Goal: Information Seeking & Learning: Find specific fact

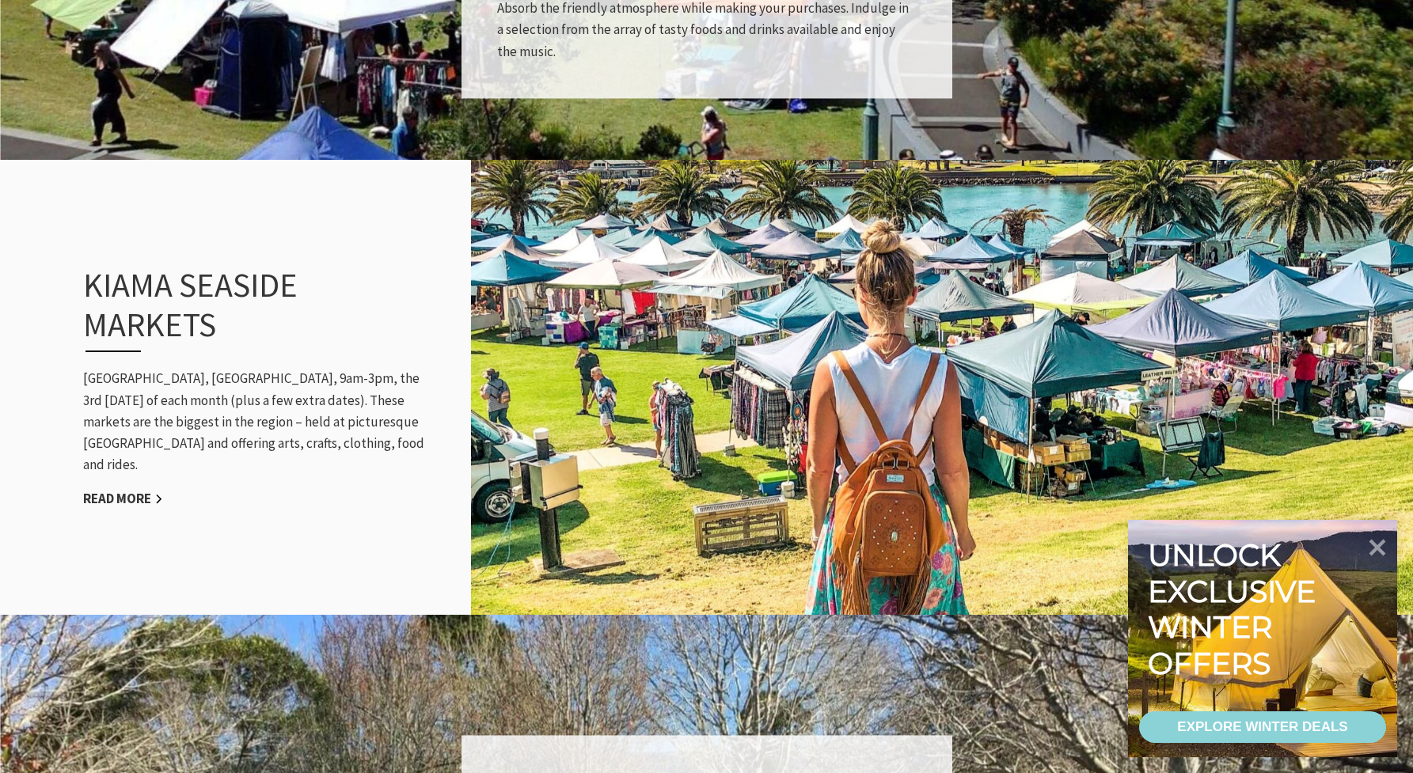
scroll to position [1469, 0]
drag, startPoint x: 232, startPoint y: 389, endPoint x: 321, endPoint y: 387, distance: 88.7
click at [321, 387] on p "[GEOGRAPHIC_DATA], [GEOGRAPHIC_DATA], 9am-3pm, the 3rd [DATE] of each month (pl…" at bounding box center [257, 421] width 348 height 108
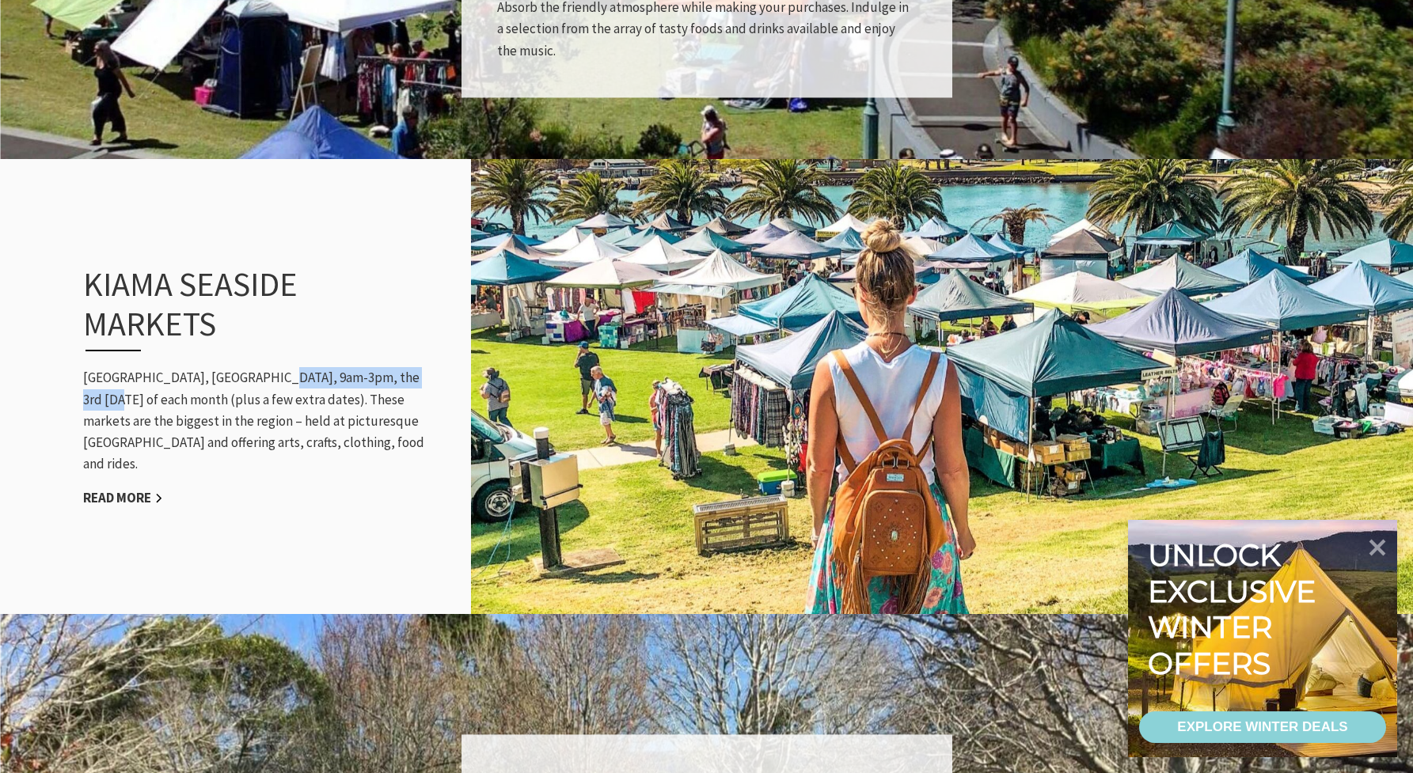
drag, startPoint x: 268, startPoint y: 391, endPoint x: 440, endPoint y: 390, distance: 171.8
click at [440, 390] on div "Kiama Seaside Markets [GEOGRAPHIC_DATA], [GEOGRAPHIC_DATA], 9am-3pm, the 3rd [D…" at bounding box center [257, 387] width 380 height 309
click at [393, 389] on p "[GEOGRAPHIC_DATA], [GEOGRAPHIC_DATA], 9am-3pm, the 3rd [DATE] of each month (pl…" at bounding box center [257, 421] width 348 height 108
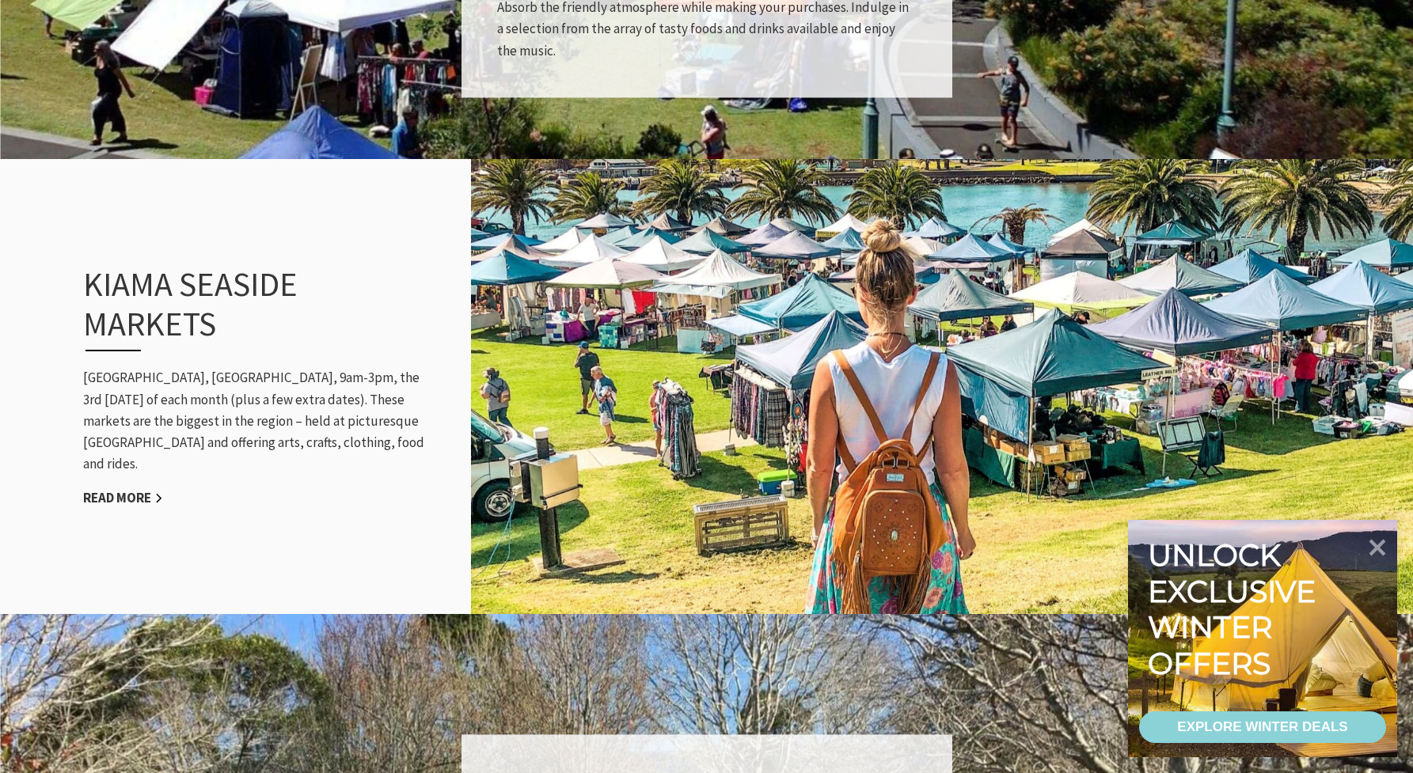
click at [340, 393] on p "[GEOGRAPHIC_DATA], [GEOGRAPHIC_DATA], 9am-3pm, the 3rd [DATE] of each month (pl…" at bounding box center [257, 421] width 348 height 108
click at [152, 325] on h3 "Kiama Seaside Markets" at bounding box center [239, 308] width 313 height 88
click at [74, 420] on div "Kiama Seaside Markets [GEOGRAPHIC_DATA], [GEOGRAPHIC_DATA], 9am-3pm, the 3rd [D…" at bounding box center [257, 387] width 380 height 309
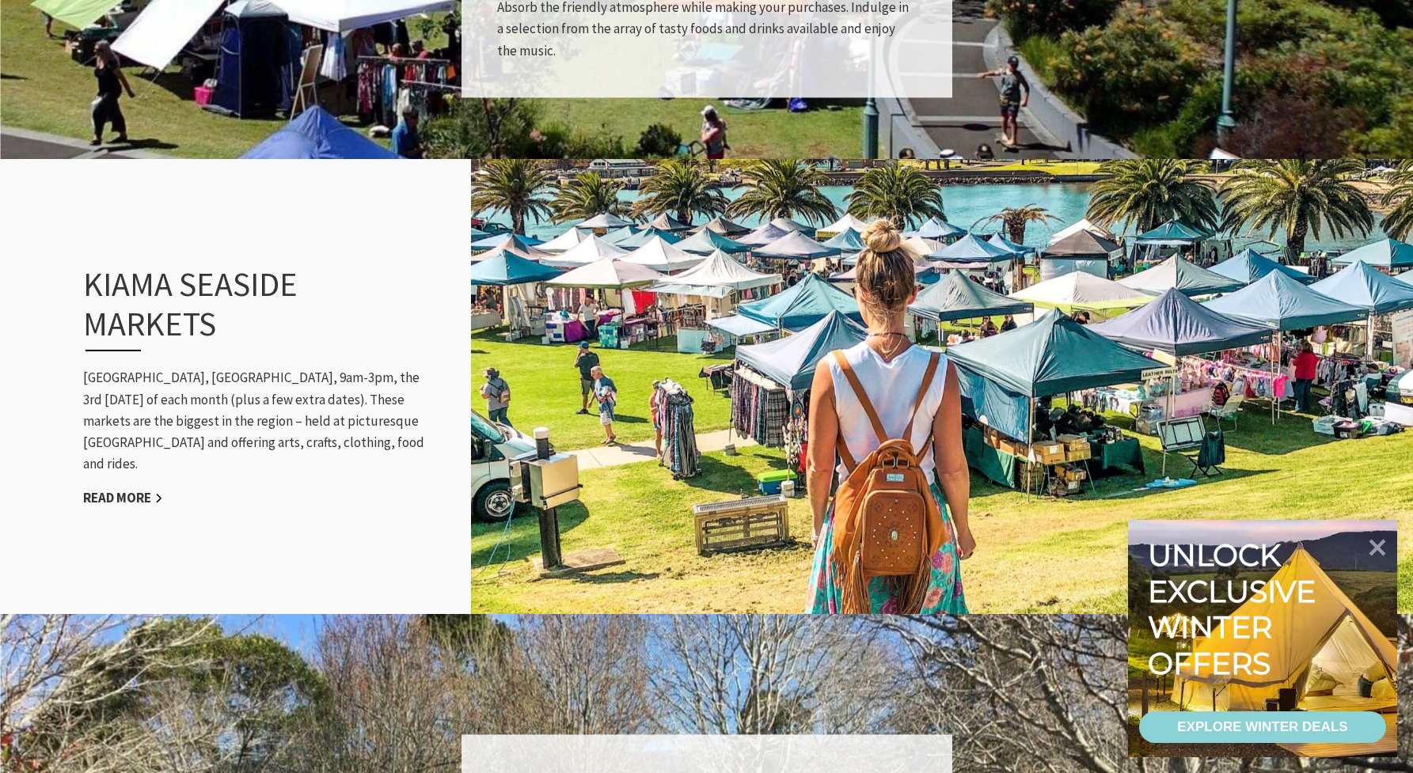
click at [123, 419] on p "[GEOGRAPHIC_DATA], [GEOGRAPHIC_DATA], 9am-3pm, the 3rd [DATE] of each month (pl…" at bounding box center [257, 421] width 348 height 108
click at [123, 431] on p "[GEOGRAPHIC_DATA], [GEOGRAPHIC_DATA], 9am-3pm, the 3rd [DATE] of each month (pl…" at bounding box center [257, 421] width 348 height 108
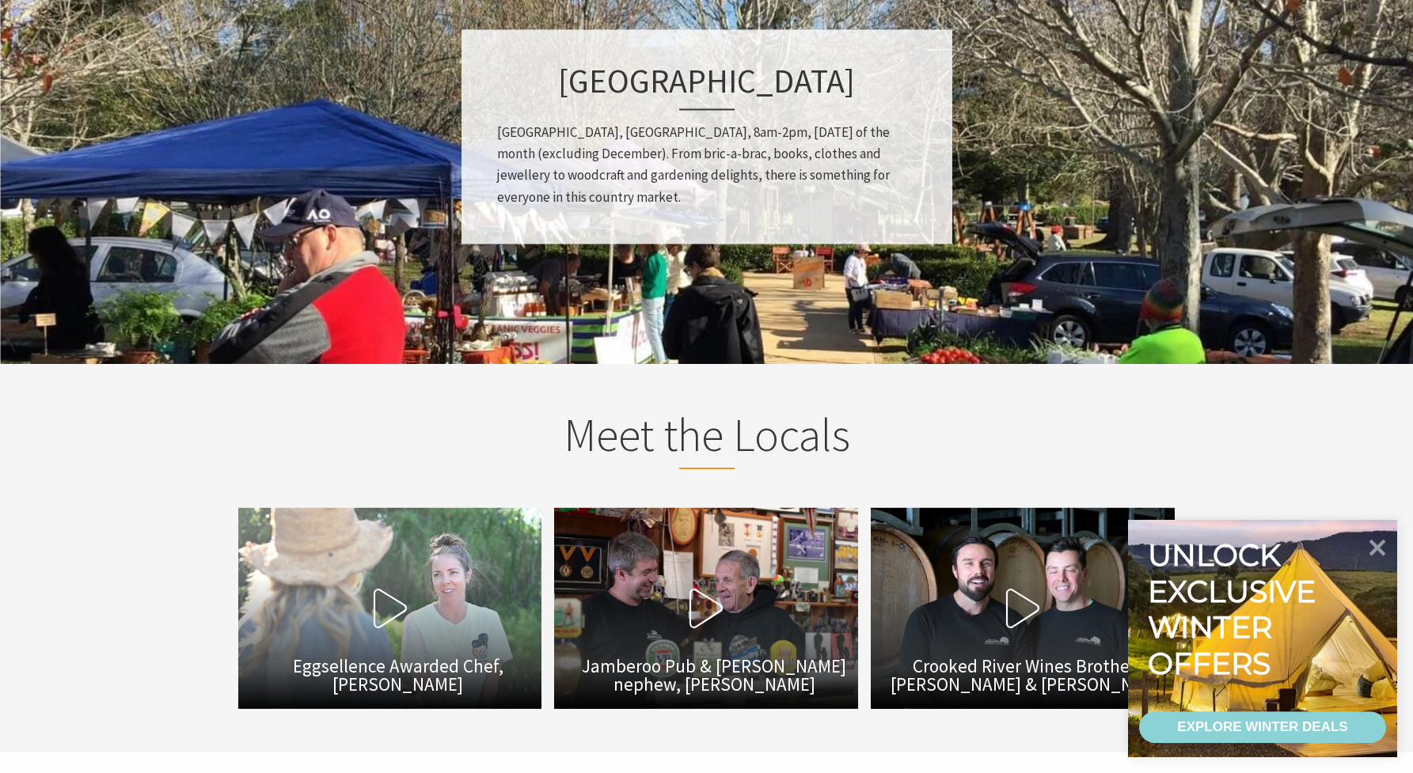
scroll to position [2179, 0]
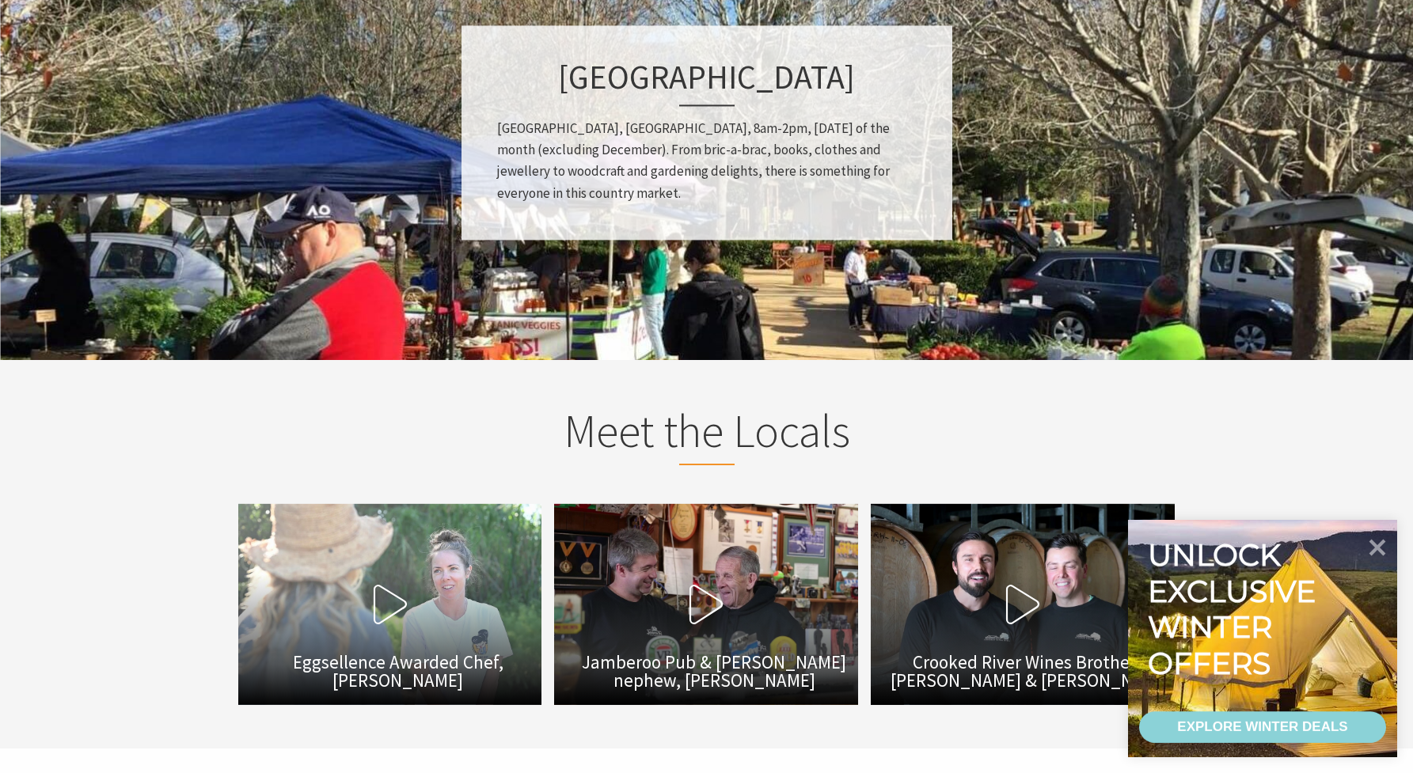
click at [681, 123] on p "[GEOGRAPHIC_DATA], [GEOGRAPHIC_DATA], 8am-2pm, [DATE] of the month (excluding D…" at bounding box center [707, 161] width 420 height 86
click at [682, 127] on p "[GEOGRAPHIC_DATA], [GEOGRAPHIC_DATA], 8am-2pm, [DATE] of the month (excluding D…" at bounding box center [707, 161] width 420 height 86
click at [710, 131] on p "[GEOGRAPHIC_DATA], [GEOGRAPHIC_DATA], 8am-2pm, [DATE] of the month (excluding D…" at bounding box center [707, 161] width 420 height 86
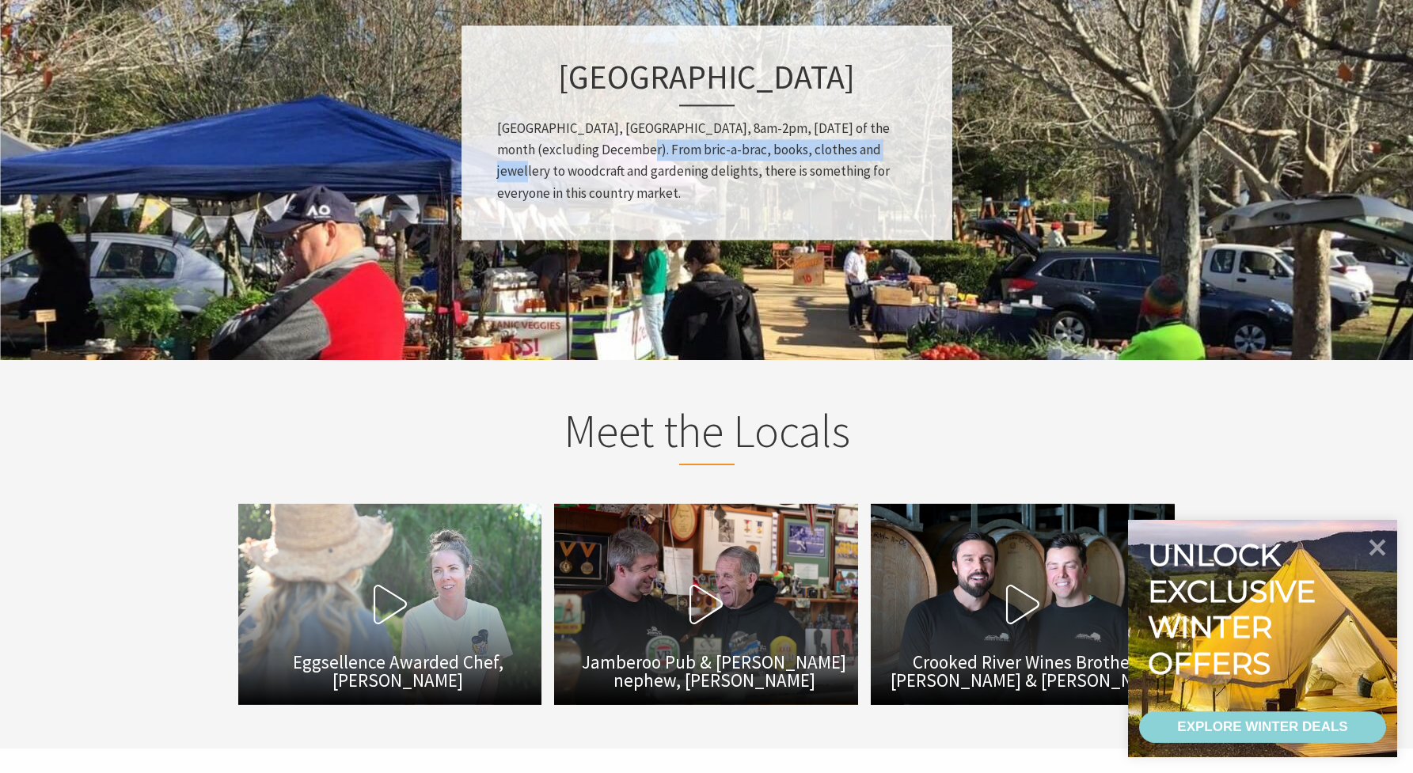
drag, startPoint x: 615, startPoint y: 154, endPoint x: 869, endPoint y: 158, distance: 254.1
click at [869, 158] on p "[GEOGRAPHIC_DATA], [GEOGRAPHIC_DATA], 8am-2pm, [DATE] of the month (excluding D…" at bounding box center [707, 161] width 420 height 86
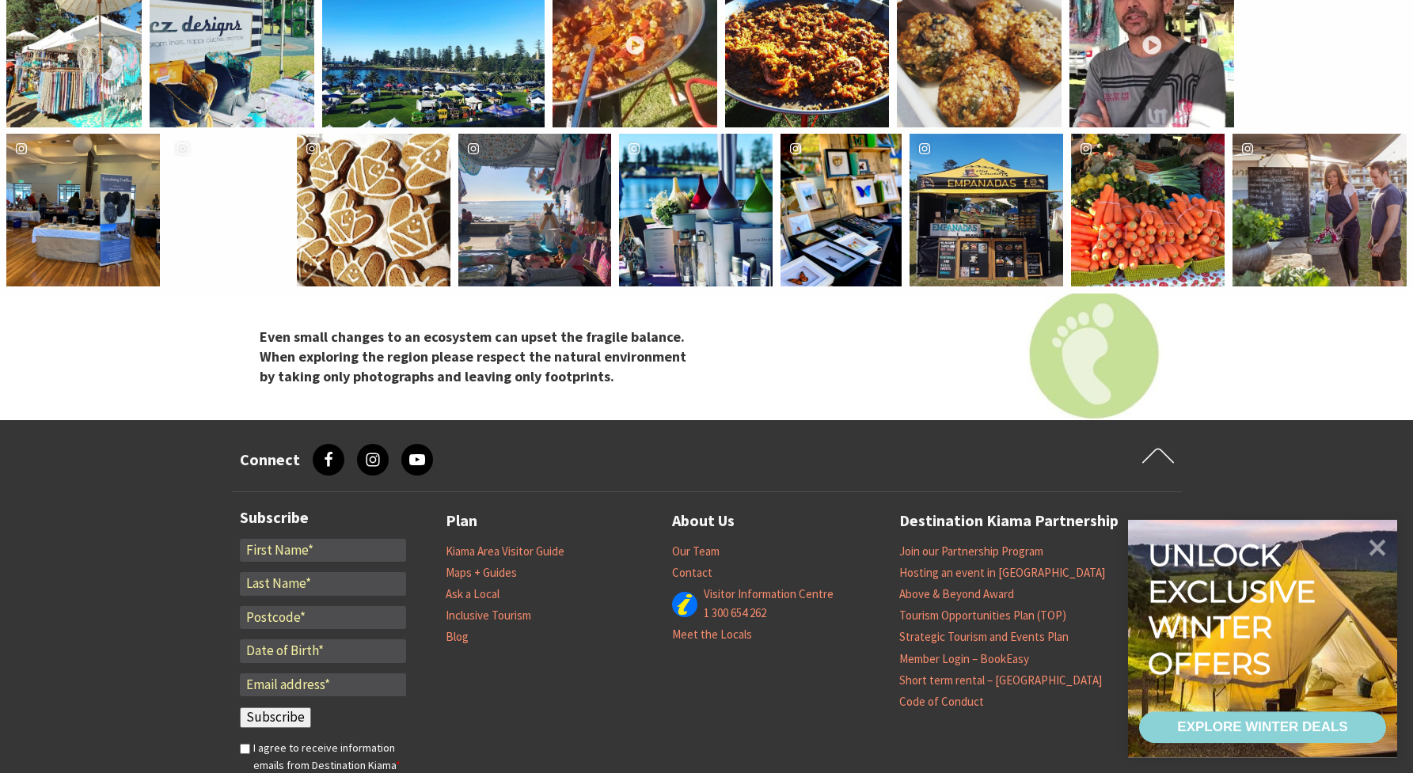
scroll to position [3242, 0]
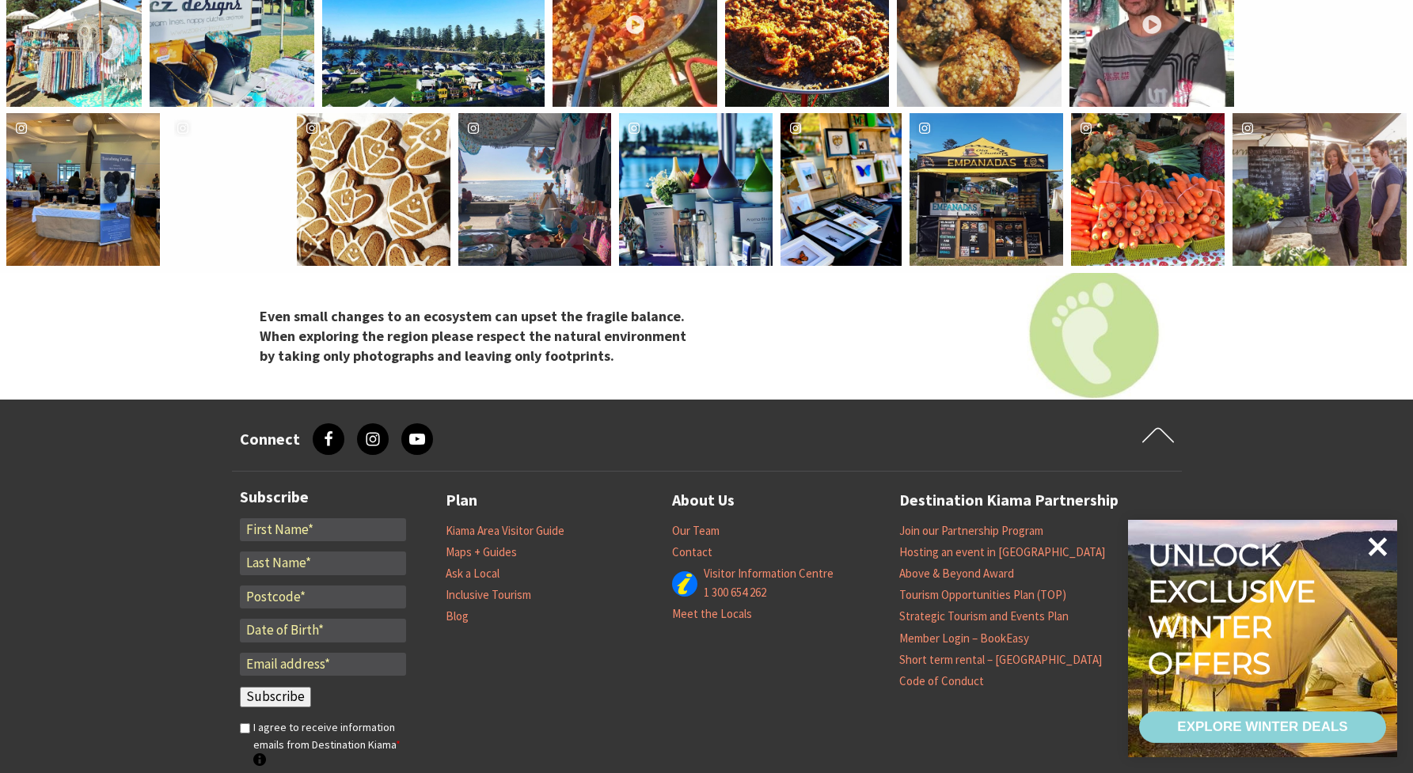
click at [1377, 548] on icon at bounding box center [1378, 547] width 19 height 19
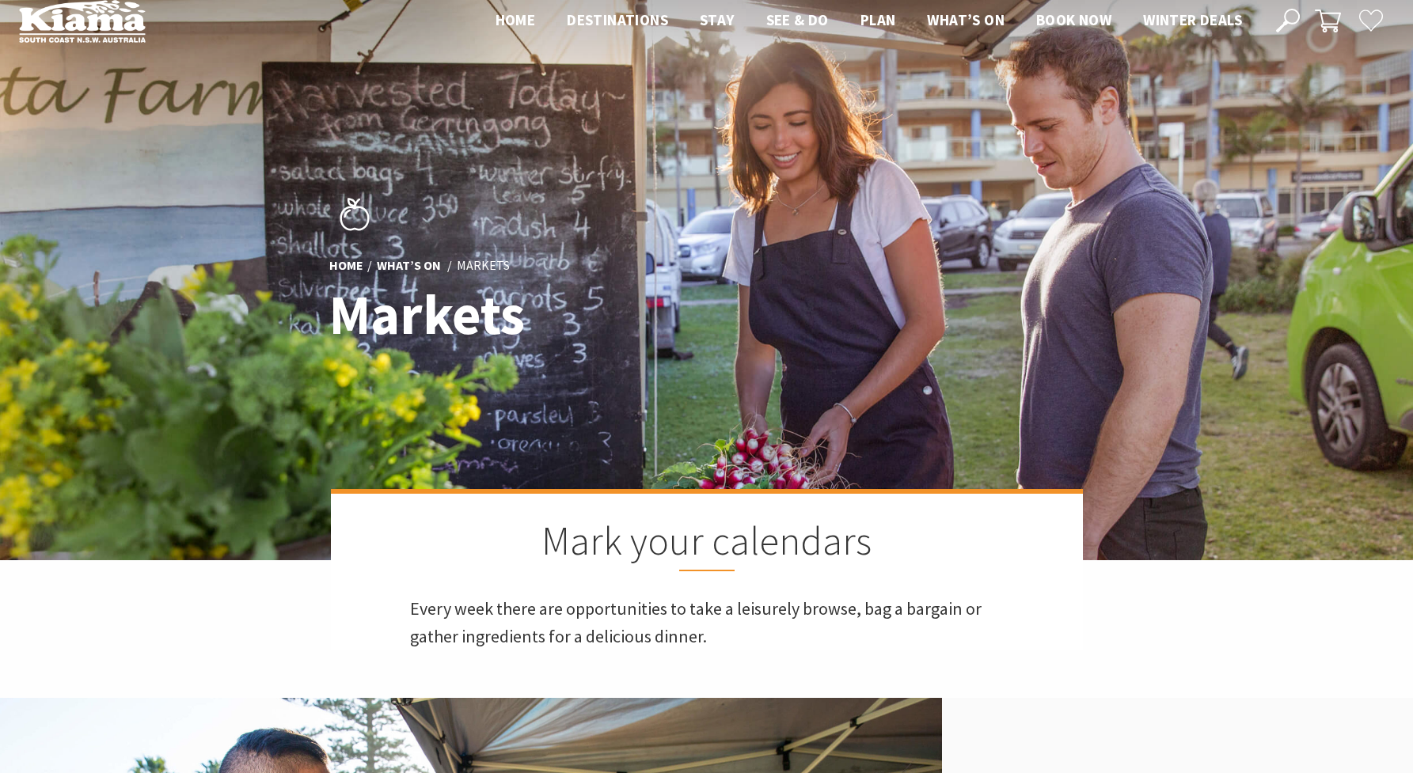
scroll to position [0, 0]
